Goal: Transaction & Acquisition: Purchase product/service

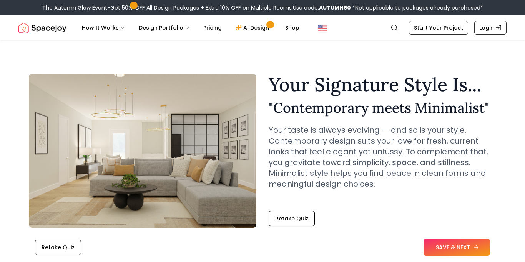
click at [432, 252] on button "SAVE & NEXT" at bounding box center [457, 247] width 67 height 17
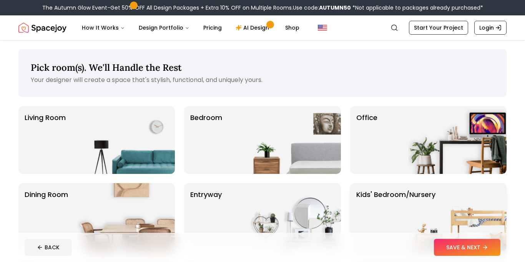
click at [413, 196] on img at bounding box center [457, 217] width 98 height 68
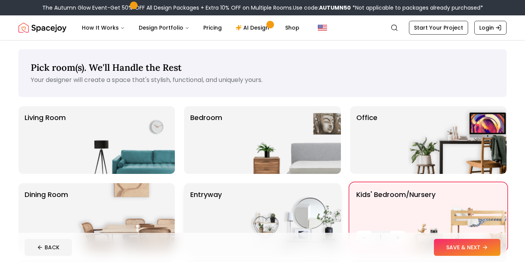
click at [309, 195] on img at bounding box center [292, 217] width 98 height 68
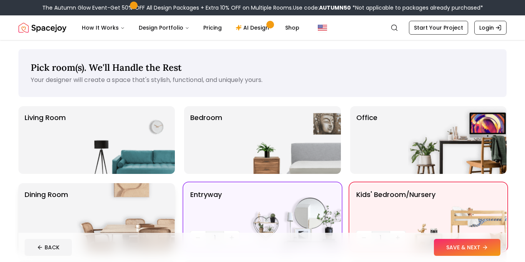
click at [153, 215] on img at bounding box center [126, 217] width 98 height 68
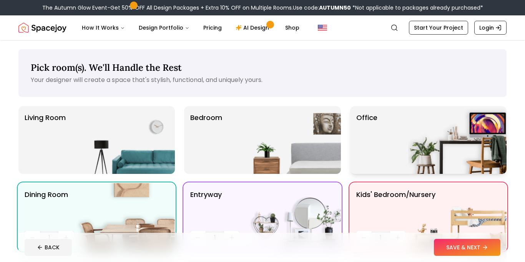
click at [410, 136] on img at bounding box center [457, 140] width 98 height 68
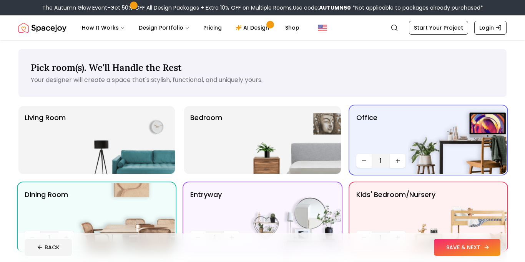
click at [454, 250] on button "SAVE & NEXT" at bounding box center [467, 247] width 67 height 17
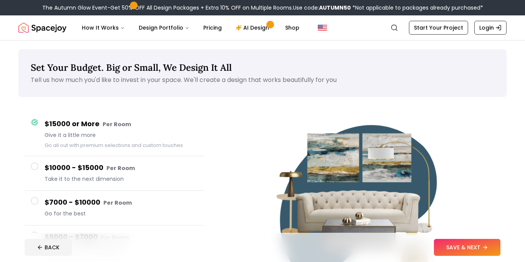
click at [31, 200] on span at bounding box center [35, 201] width 8 height 8
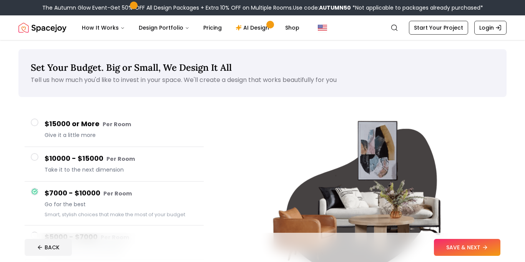
click at [270, 231] on img at bounding box center [361, 200] width 189 height 189
click at [442, 243] on button "SAVE & NEXT" at bounding box center [467, 247] width 67 height 17
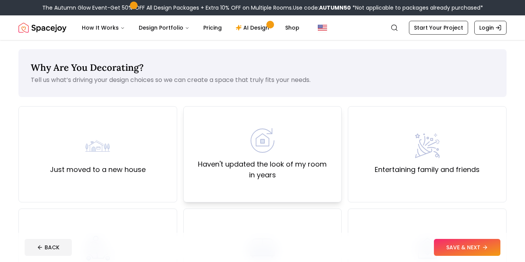
click at [278, 148] on div "Haven't updated the look of my room in years" at bounding box center [263, 154] width 146 height 52
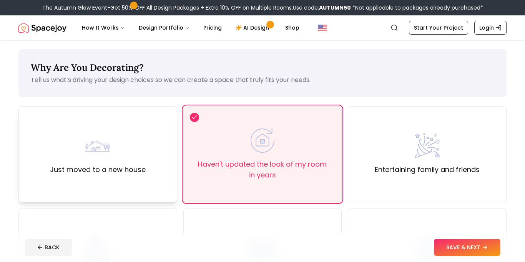
click at [60, 152] on div "Just moved to a new house" at bounding box center [98, 154] width 96 height 42
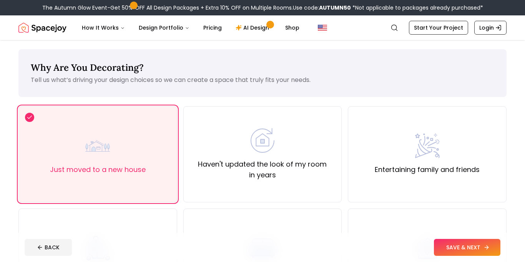
click at [446, 248] on button "SAVE & NEXT" at bounding box center [467, 247] width 67 height 17
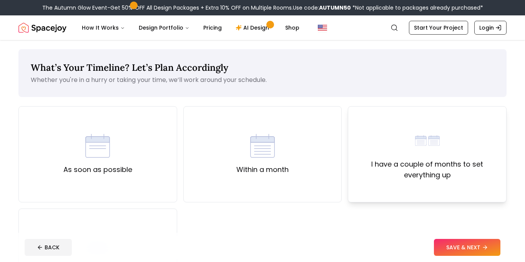
click at [387, 138] on div "I have a couple of months to set everything up" at bounding box center [428, 154] width 146 height 52
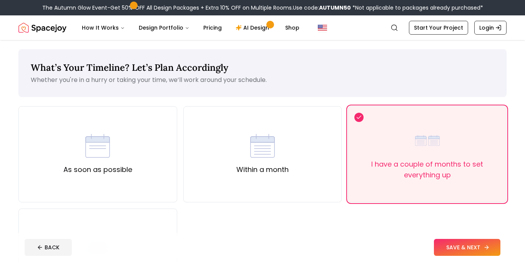
click at [446, 245] on button "SAVE & NEXT" at bounding box center [467, 247] width 67 height 17
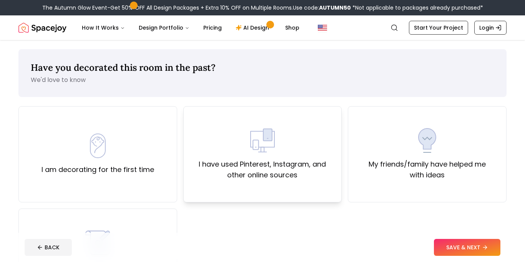
click at [290, 176] on label "I have used Pinterest, Instagram, and other online sources" at bounding box center [263, 170] width 146 height 22
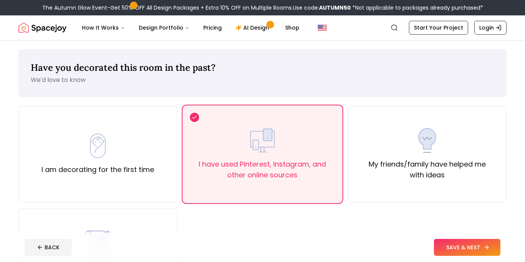
click at [450, 249] on button "SAVE & NEXT" at bounding box center [467, 247] width 67 height 17
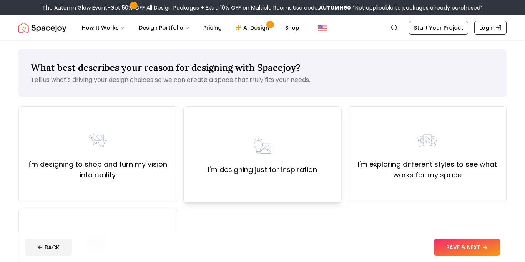
click at [282, 153] on div "I'm designing just for inspiration" at bounding box center [262, 154] width 109 height 42
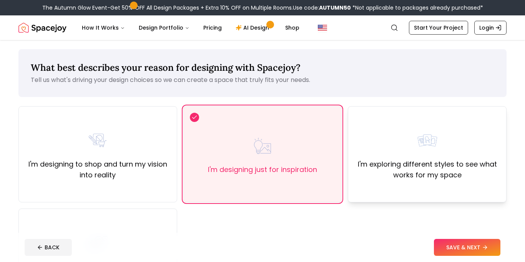
click at [408, 199] on div "I'm exploring different styles to see what works for my space" at bounding box center [427, 154] width 159 height 96
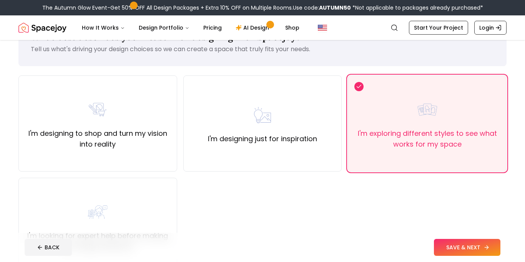
scroll to position [46, 0]
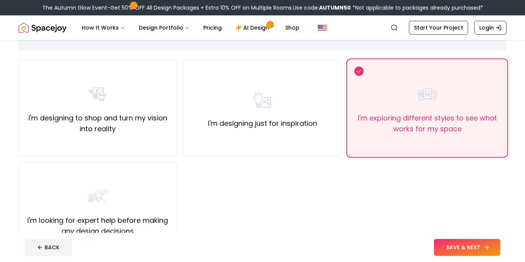
click at [484, 246] on icon at bounding box center [487, 247] width 6 height 6
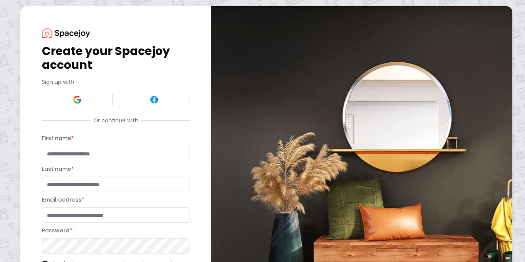
click at [484, 246] on img at bounding box center [362, 169] width 302 height 327
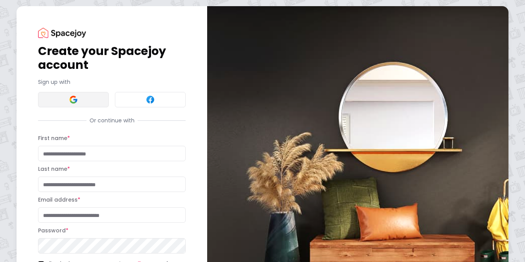
click at [63, 99] on button at bounding box center [73, 99] width 71 height 15
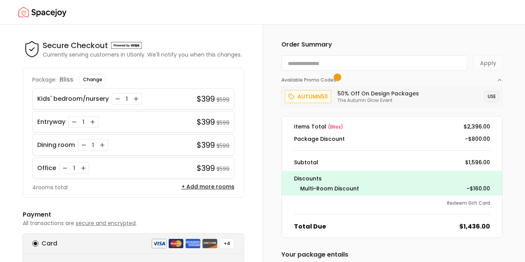
click at [494, 96] on button "USE" at bounding box center [492, 96] width 15 height 11
